Goal: Task Accomplishment & Management: Manage account settings

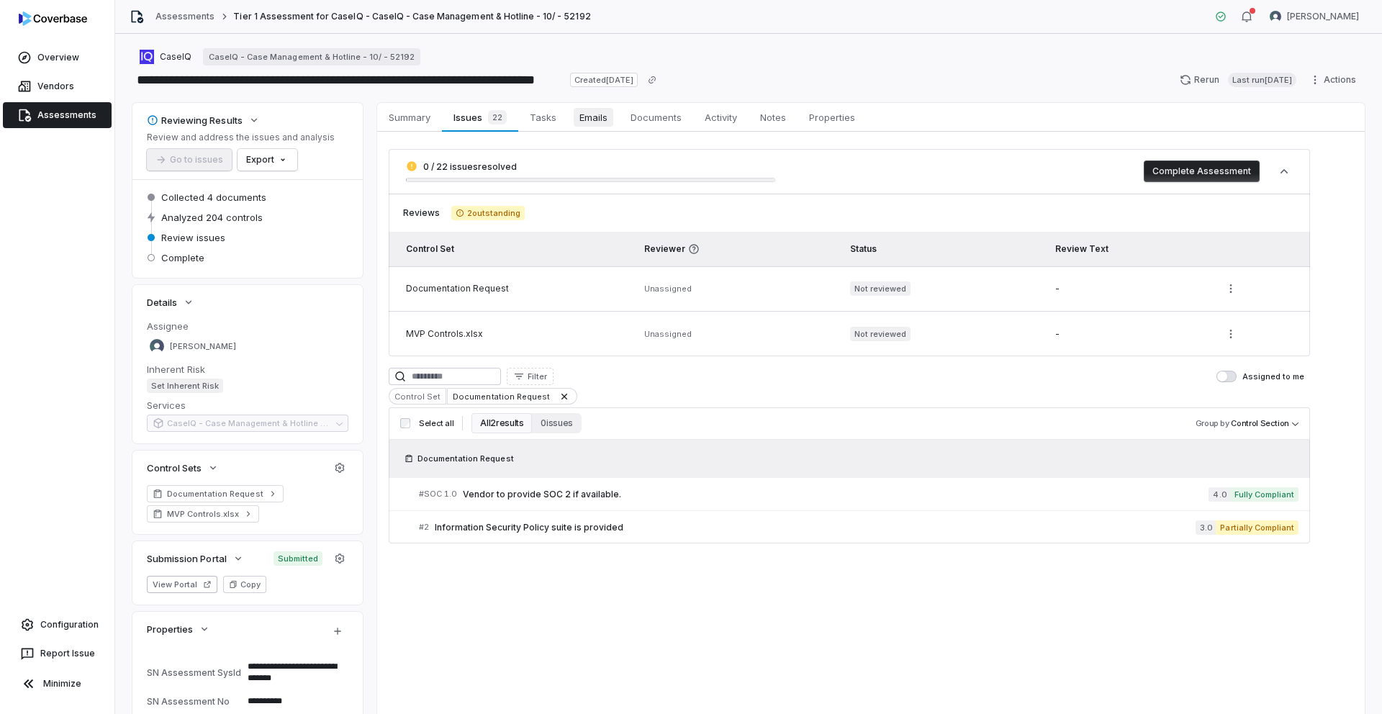
click at [579, 117] on span "Emails" at bounding box center [594, 117] width 40 height 19
type textarea "*"
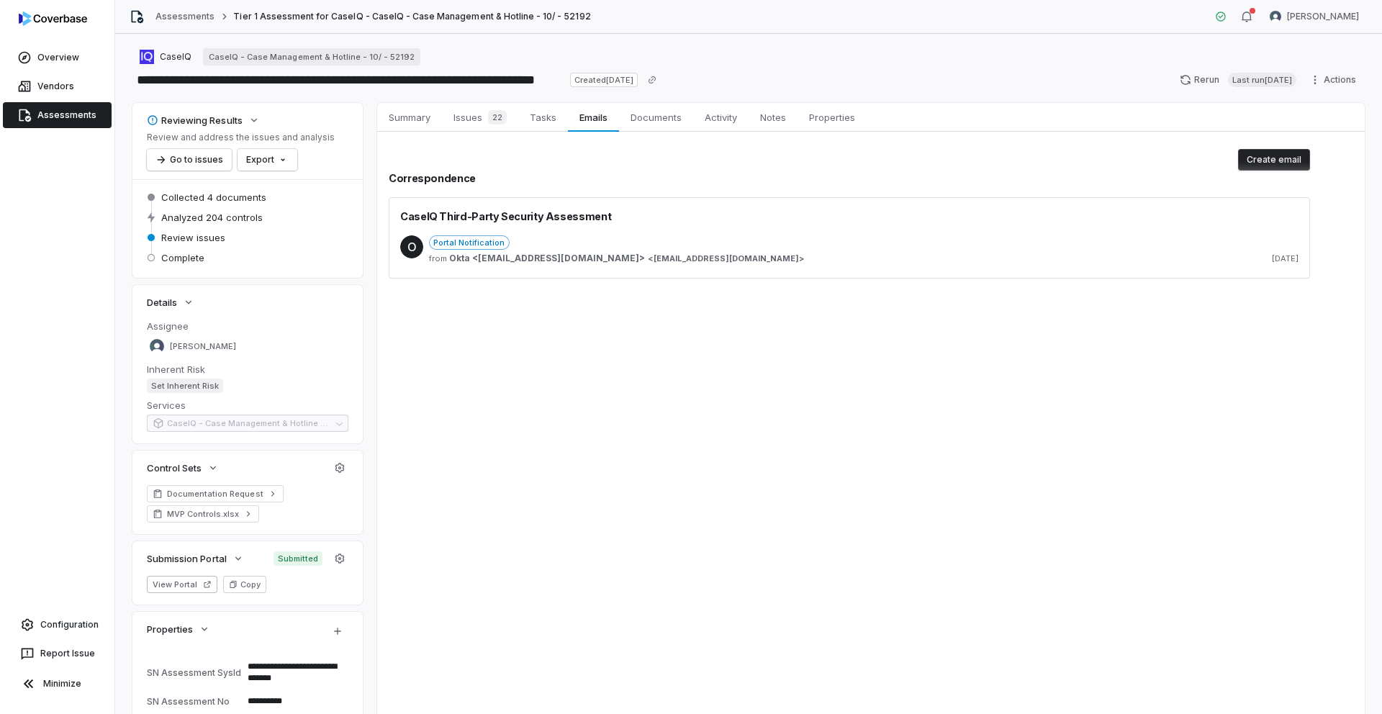
type textarea "*"
